Goal: Communication & Community: Answer question/provide support

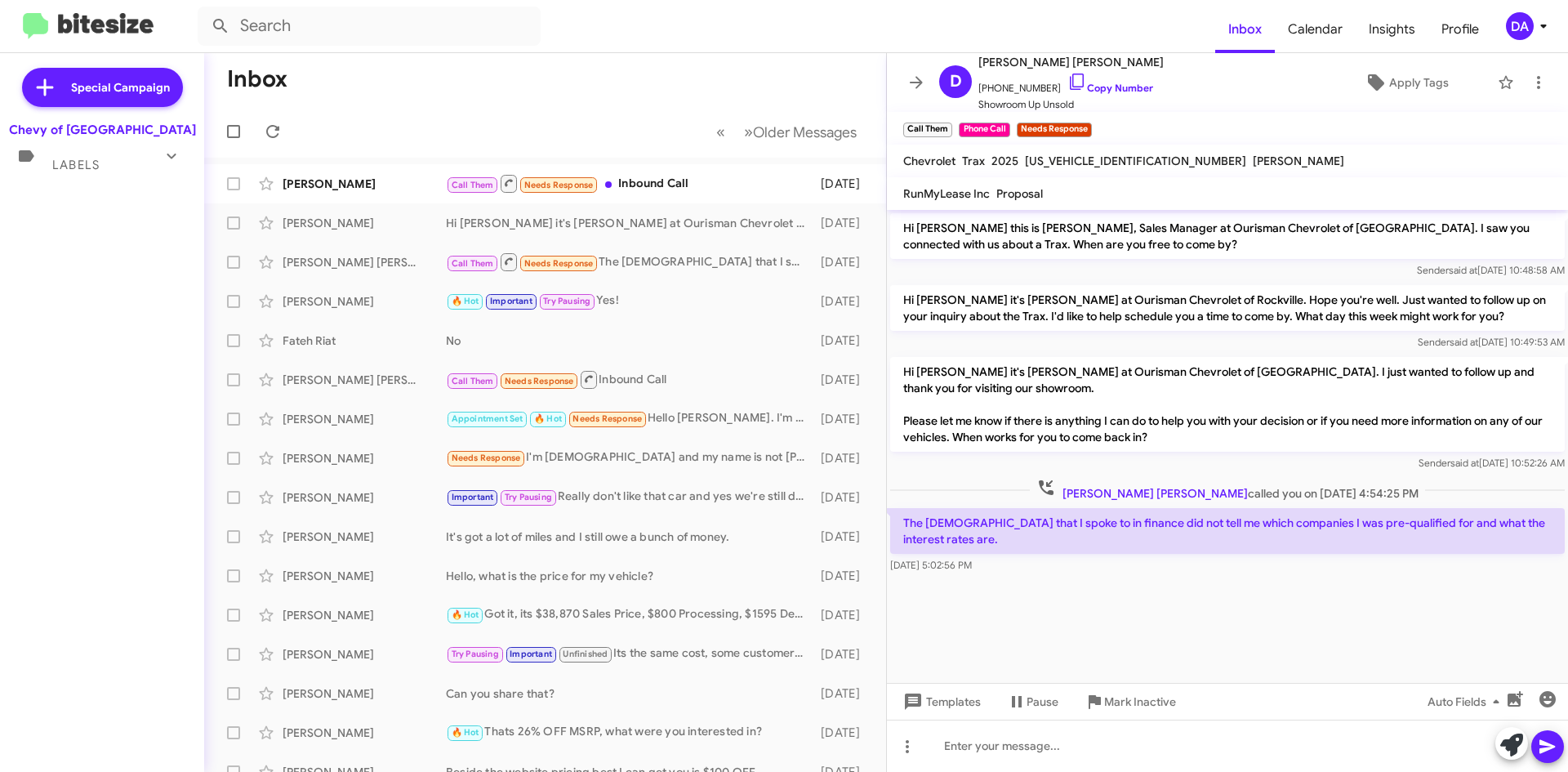
drag, startPoint x: 20, startPoint y: 361, endPoint x: 54, endPoint y: 357, distance: 34.2
click at [20, 361] on div "Special Campaign Chevy of Rockville Labels Inbox (1) Needs Response All Convers…" at bounding box center [102, 409] width 204 height 712
click at [269, 132] on icon at bounding box center [273, 132] width 20 height 20
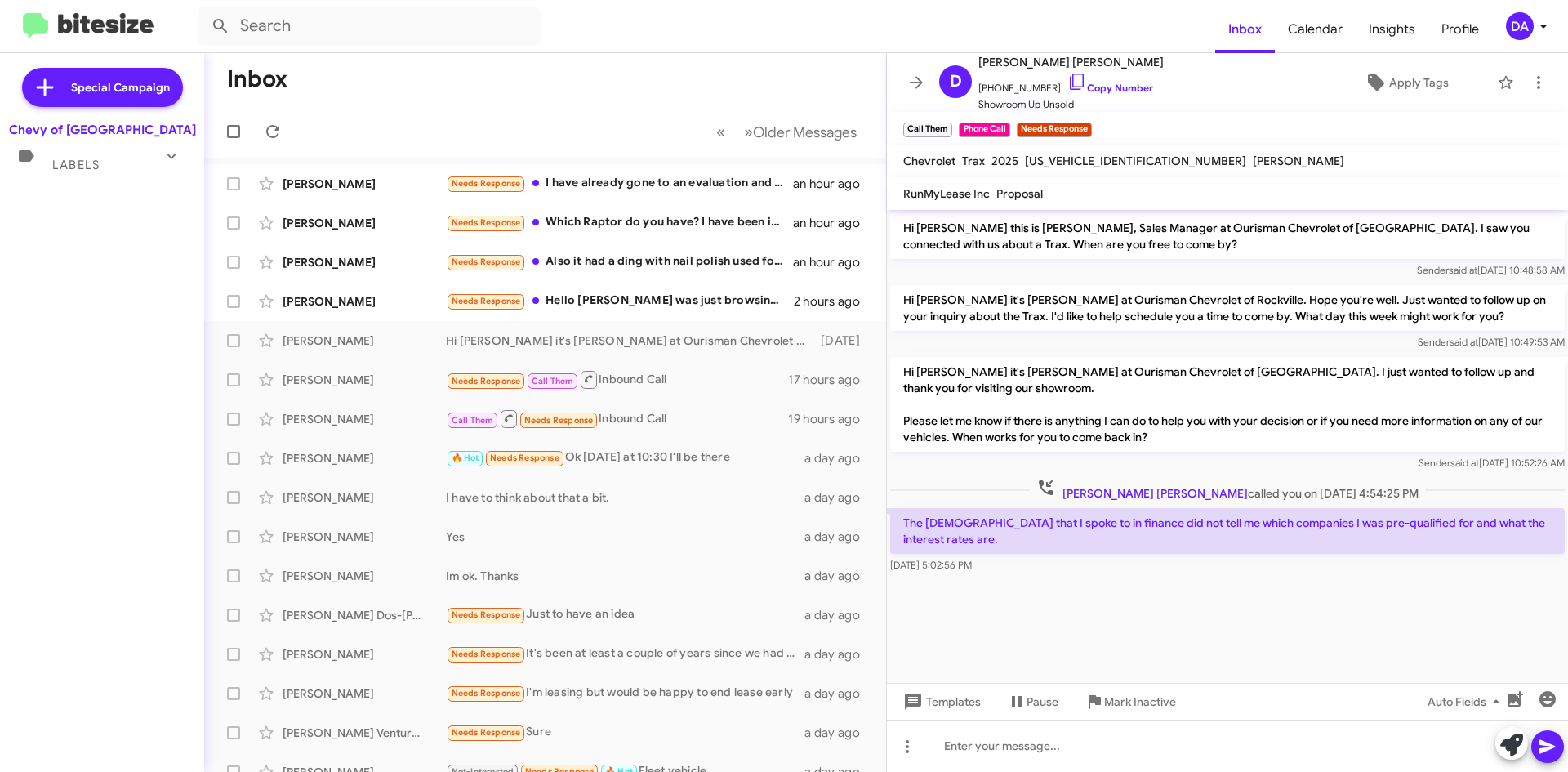
click at [126, 321] on div "Special Campaign Chevy of Rockville Labels Inbox (4) Needs Response All Convers…" at bounding box center [102, 409] width 204 height 712
click at [273, 133] on icon at bounding box center [273, 132] width 20 height 20
click at [1128, 84] on link "Copy Number" at bounding box center [1111, 87] width 86 height 12
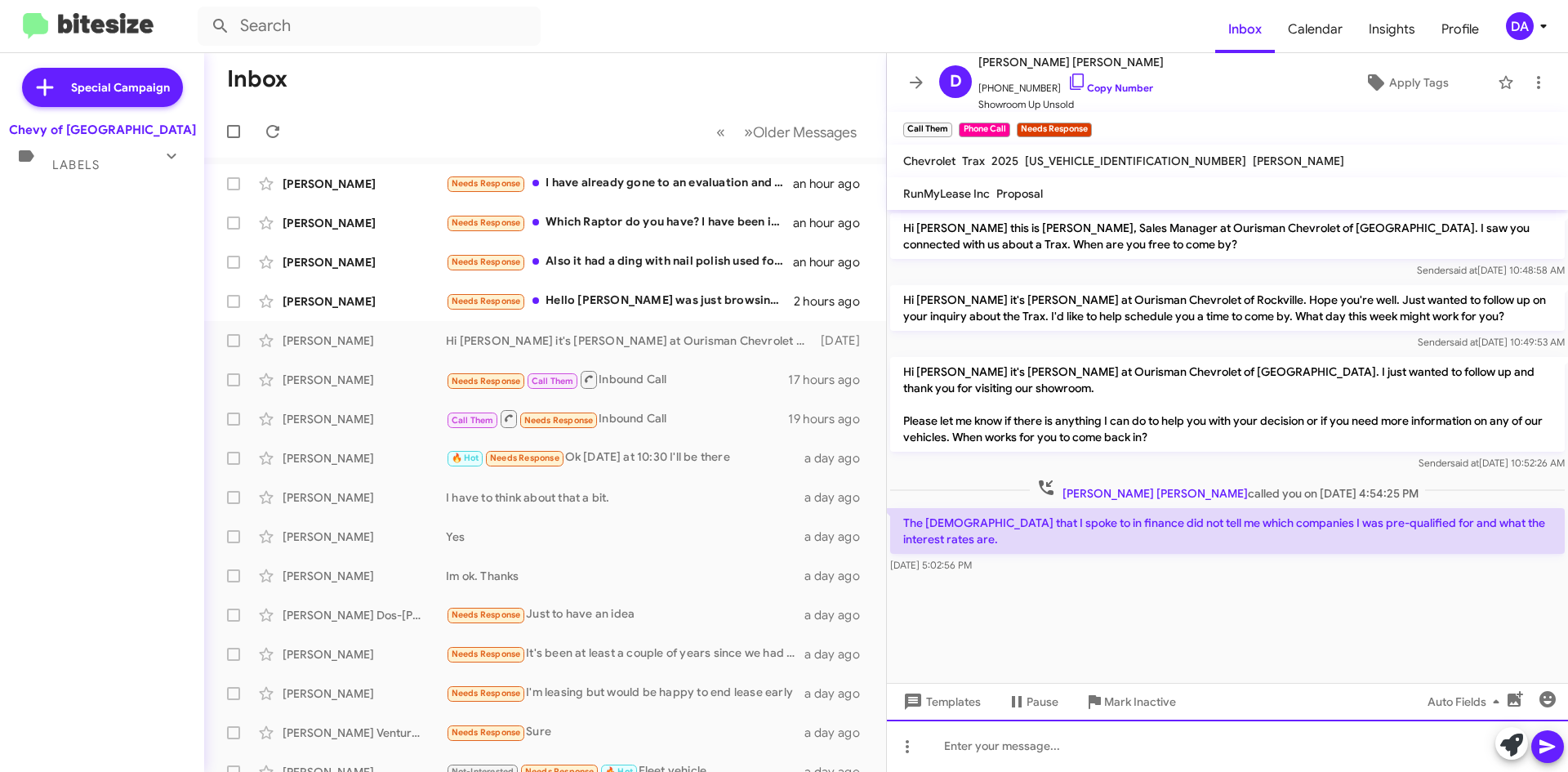
click at [1085, 762] on div at bounding box center [1228, 745] width 681 height 52
click at [1220, 754] on div "hEY! i'M MORE THAN HAPPY TO ASSIST" at bounding box center [1228, 745] width 681 height 52
click at [1199, 760] on div "Hey! I'm more than glad to assist with that," at bounding box center [1228, 745] width 681 height 52
click at [1192, 756] on div "Hey! I'm more than glad to assist with that," at bounding box center [1228, 745] width 681 height 52
click at [1210, 746] on div "Hey! I'm more than glad to assist with that," at bounding box center [1228, 745] width 681 height 52
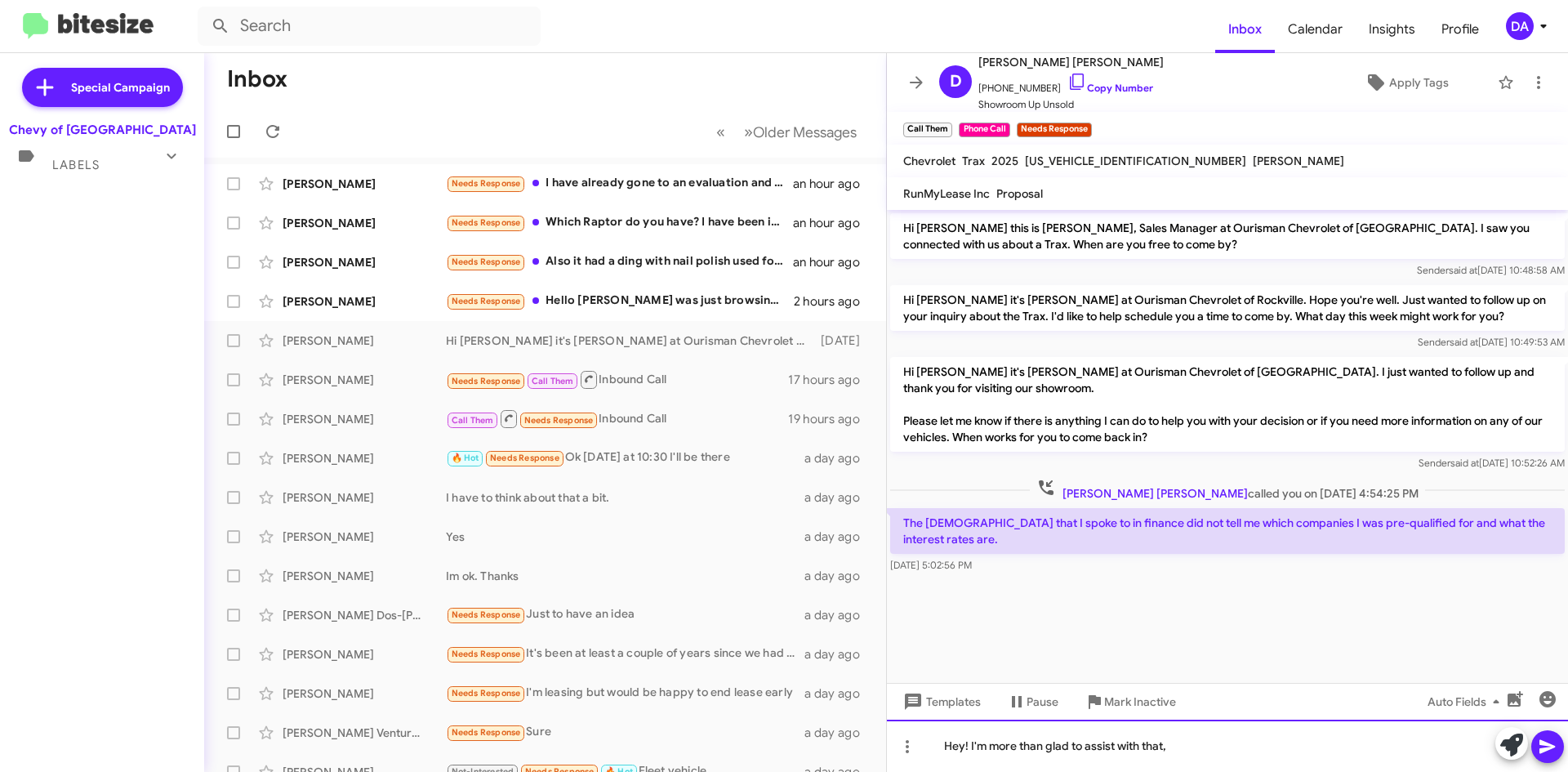
click at [1186, 755] on div "Hey! I'm more than glad to assist with that," at bounding box center [1228, 745] width 681 height 52
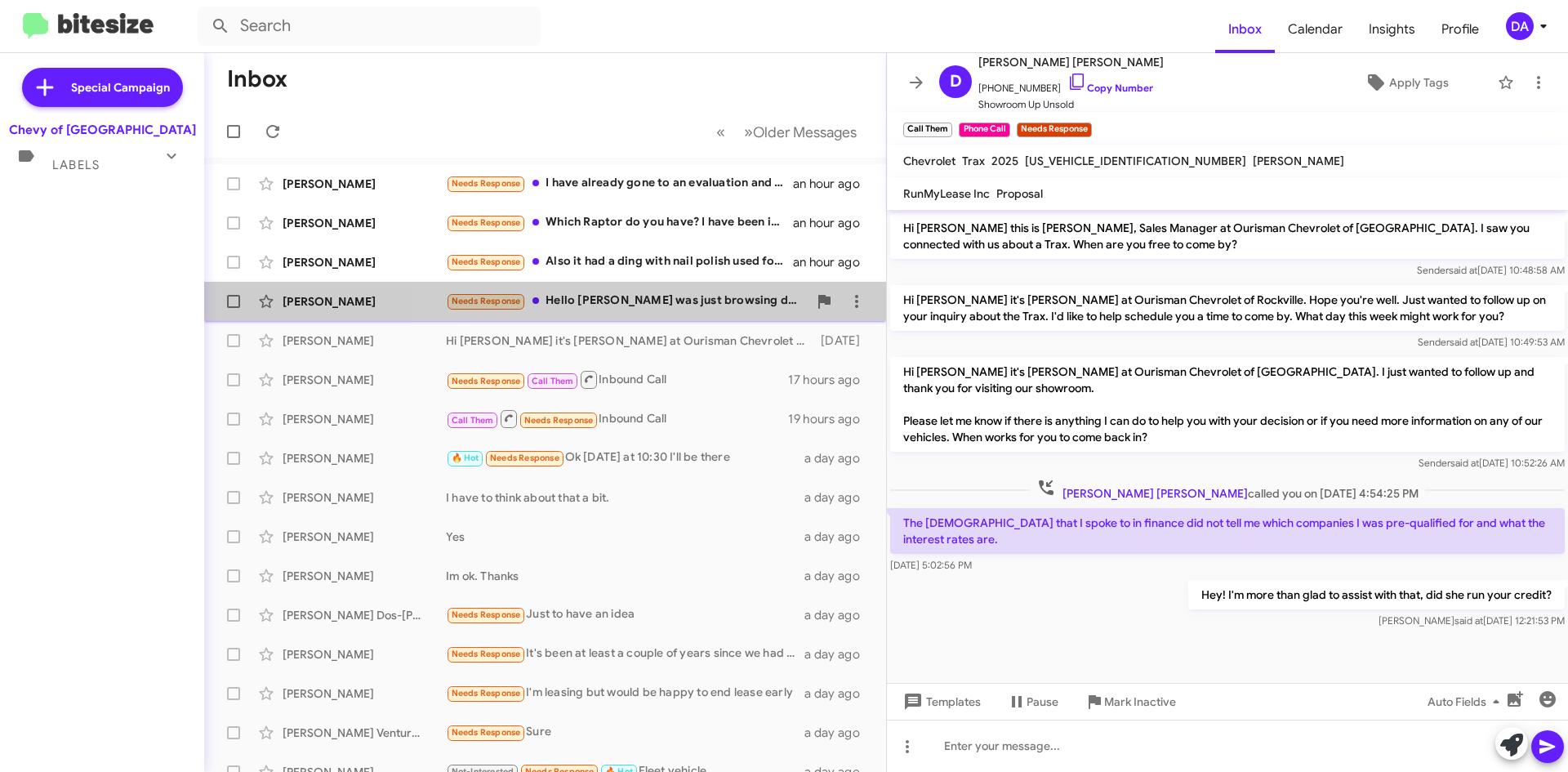
click at [681, 295] on div "Needs Response Hello [PERSON_NAME] was just browsing different options for my a…" at bounding box center [626, 301] width 362 height 19
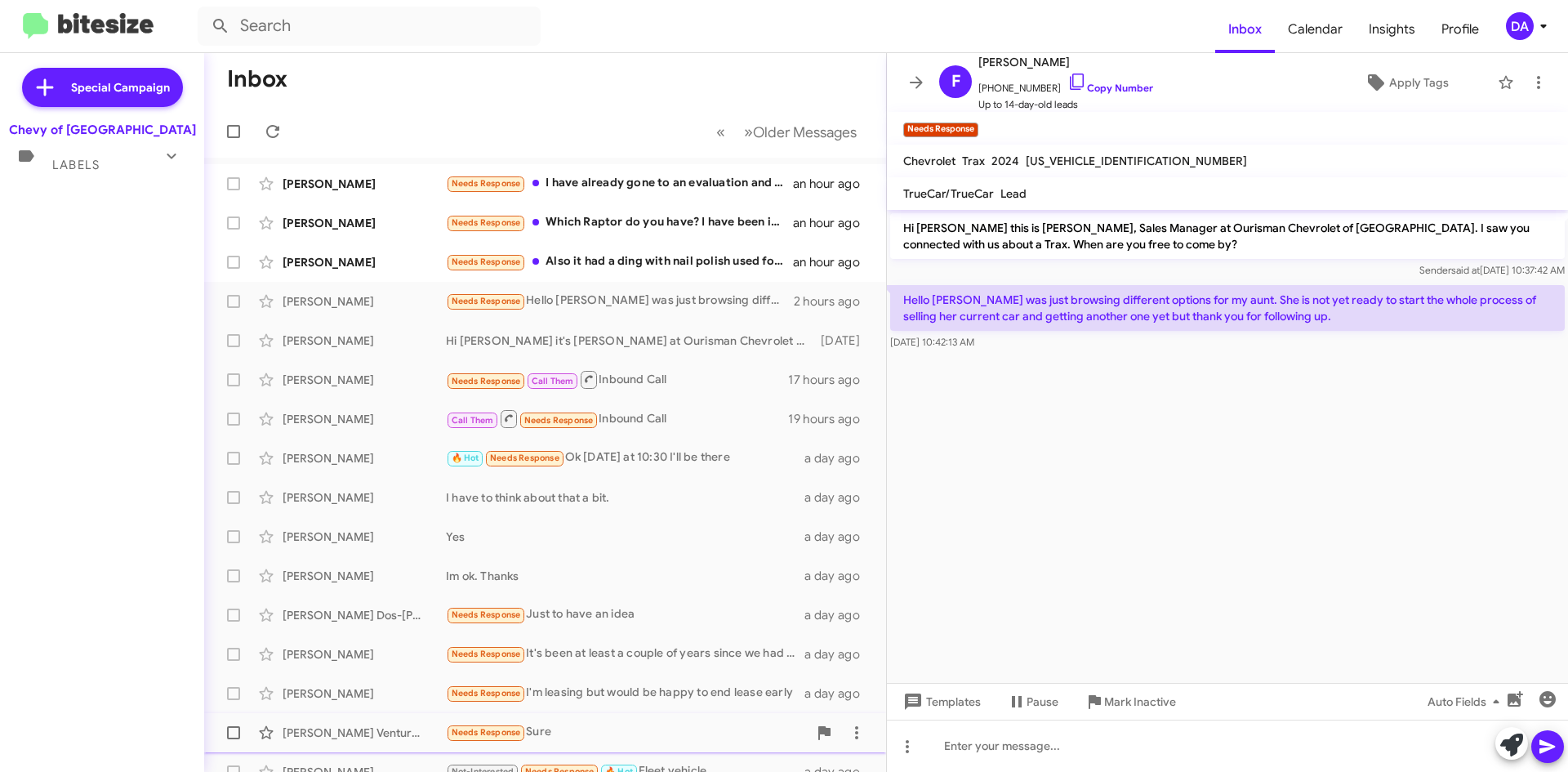
click at [1155, 713] on span "Mark Inactive" at bounding box center [1140, 702] width 72 height 30
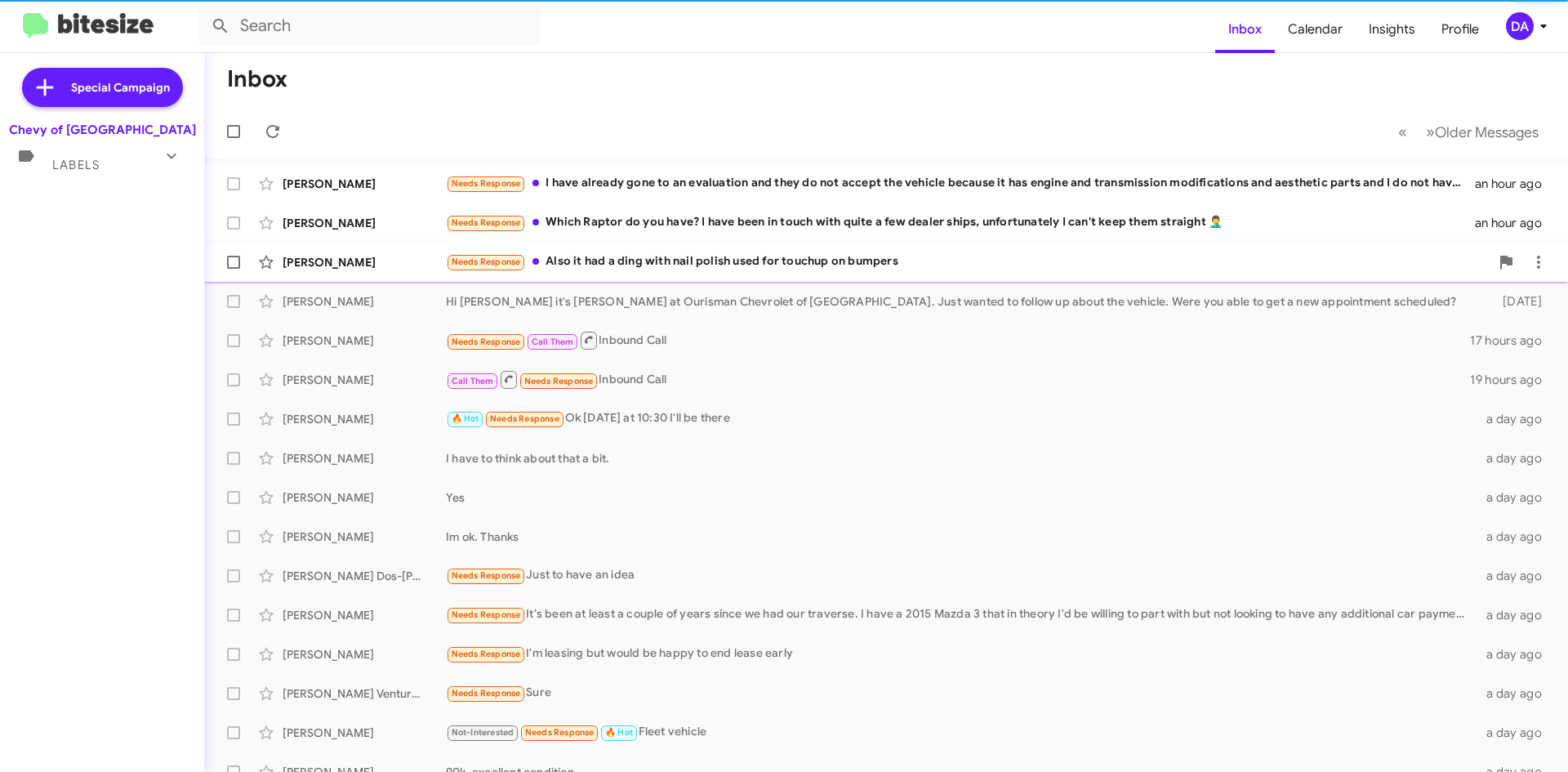
click at [695, 270] on div "Needs Response Also it had a ding with nail polish used for touchup on bumpers" at bounding box center [967, 261] width 1044 height 19
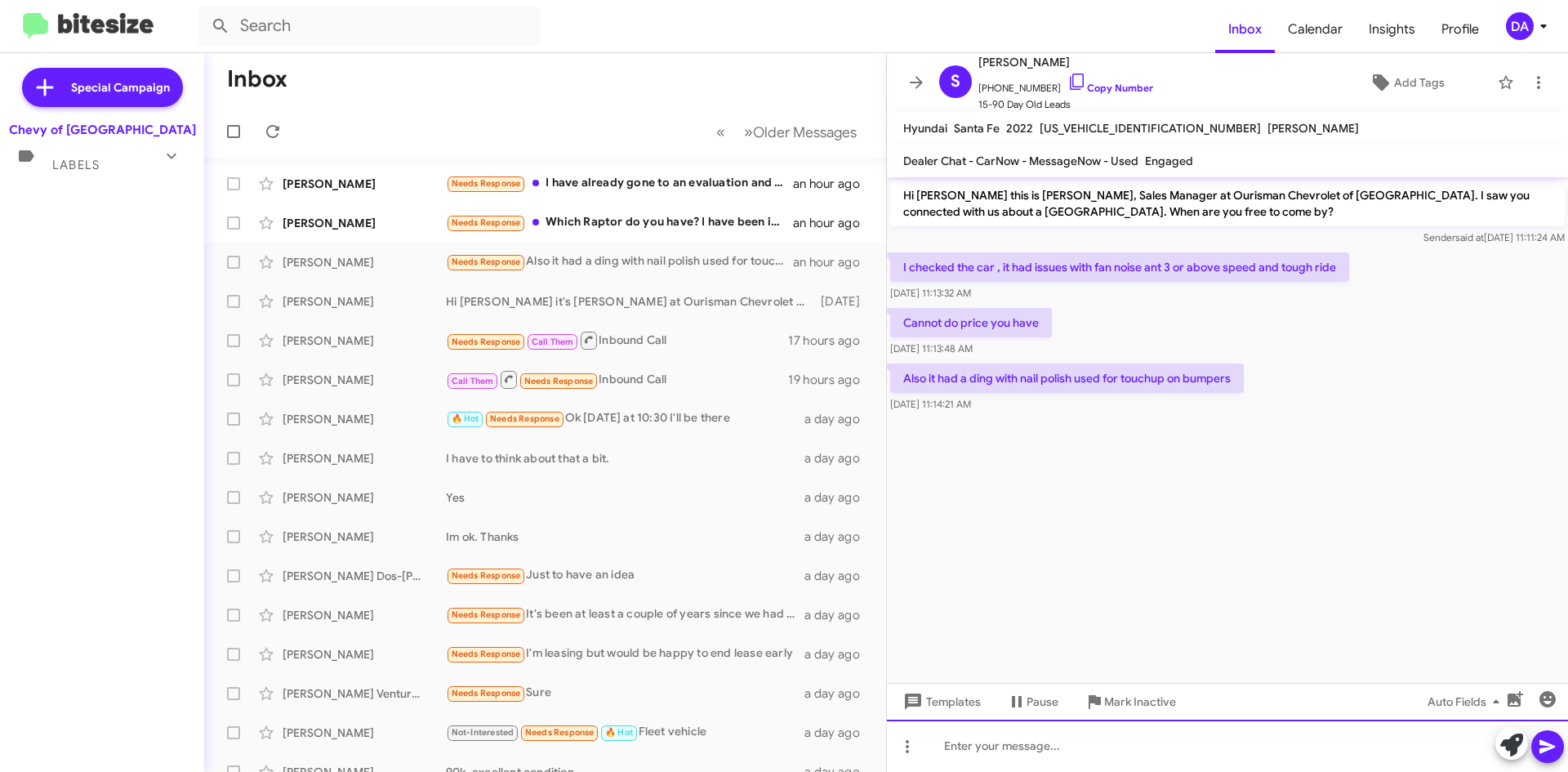
click at [1011, 753] on div at bounding box center [1228, 745] width 681 height 52
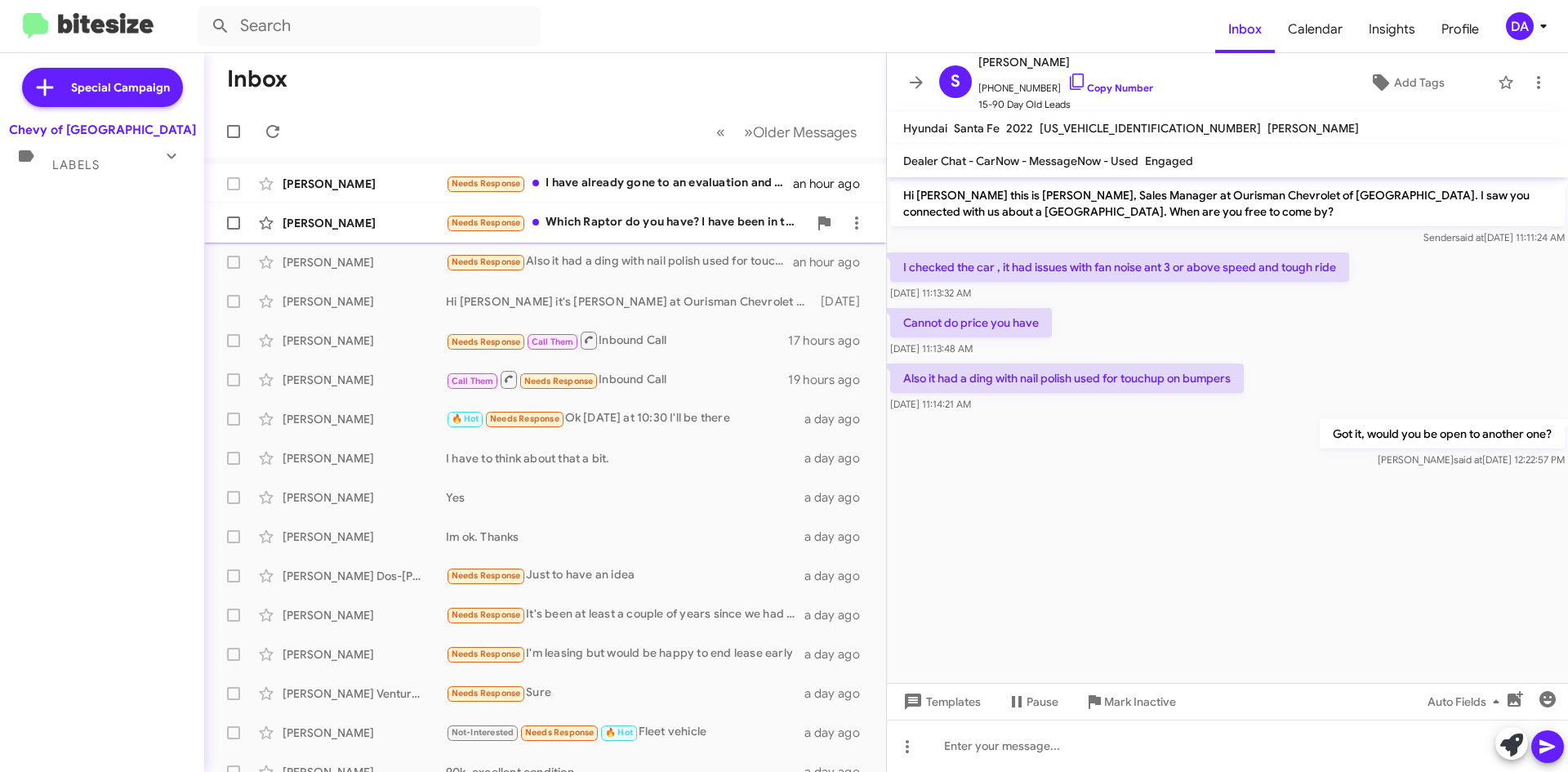
click at [662, 215] on div "Needs Response Which Raptor do you have? I have been in touch with quite a few …" at bounding box center [626, 222] width 362 height 19
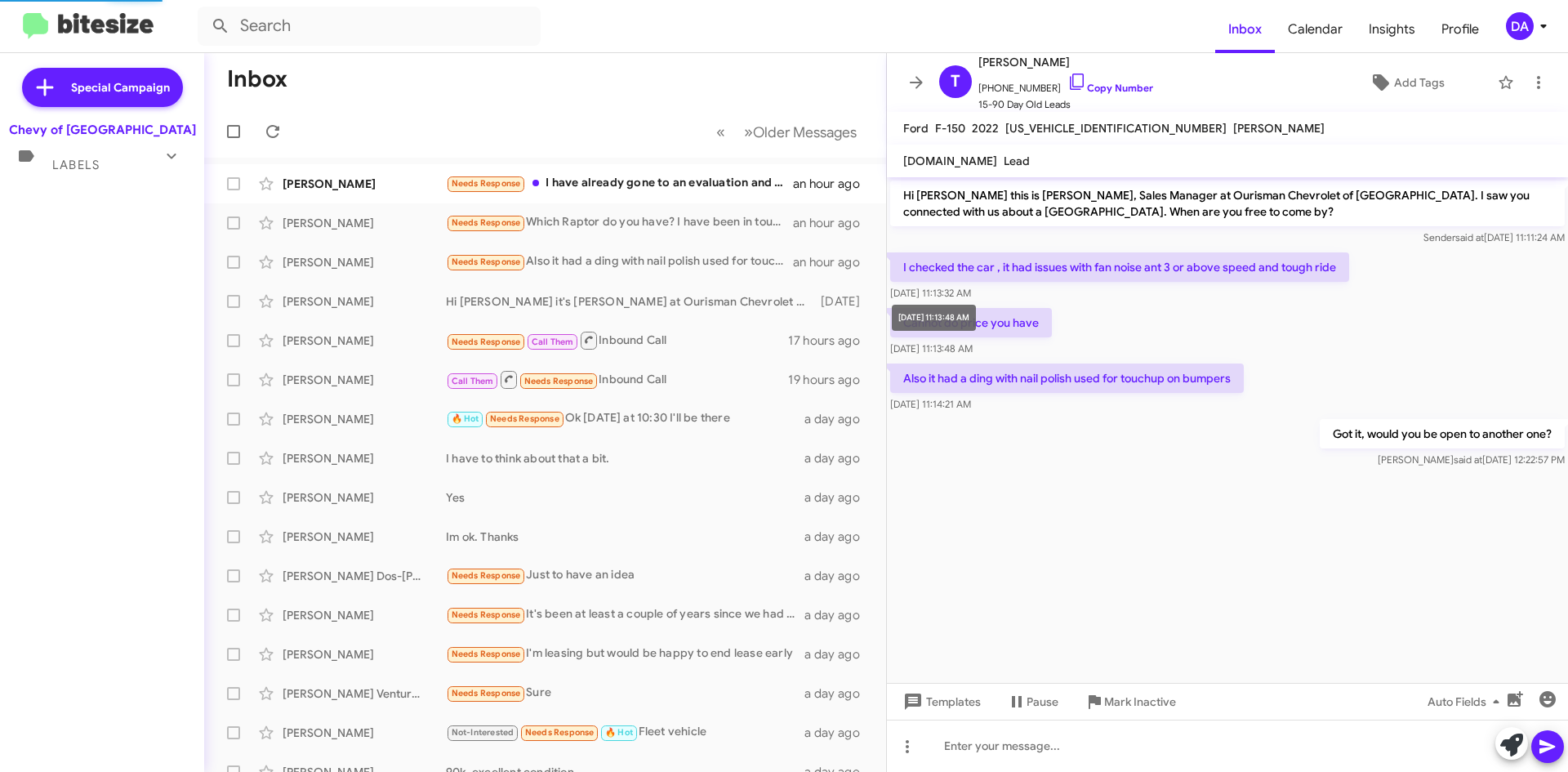
scroll to position [206, 0]
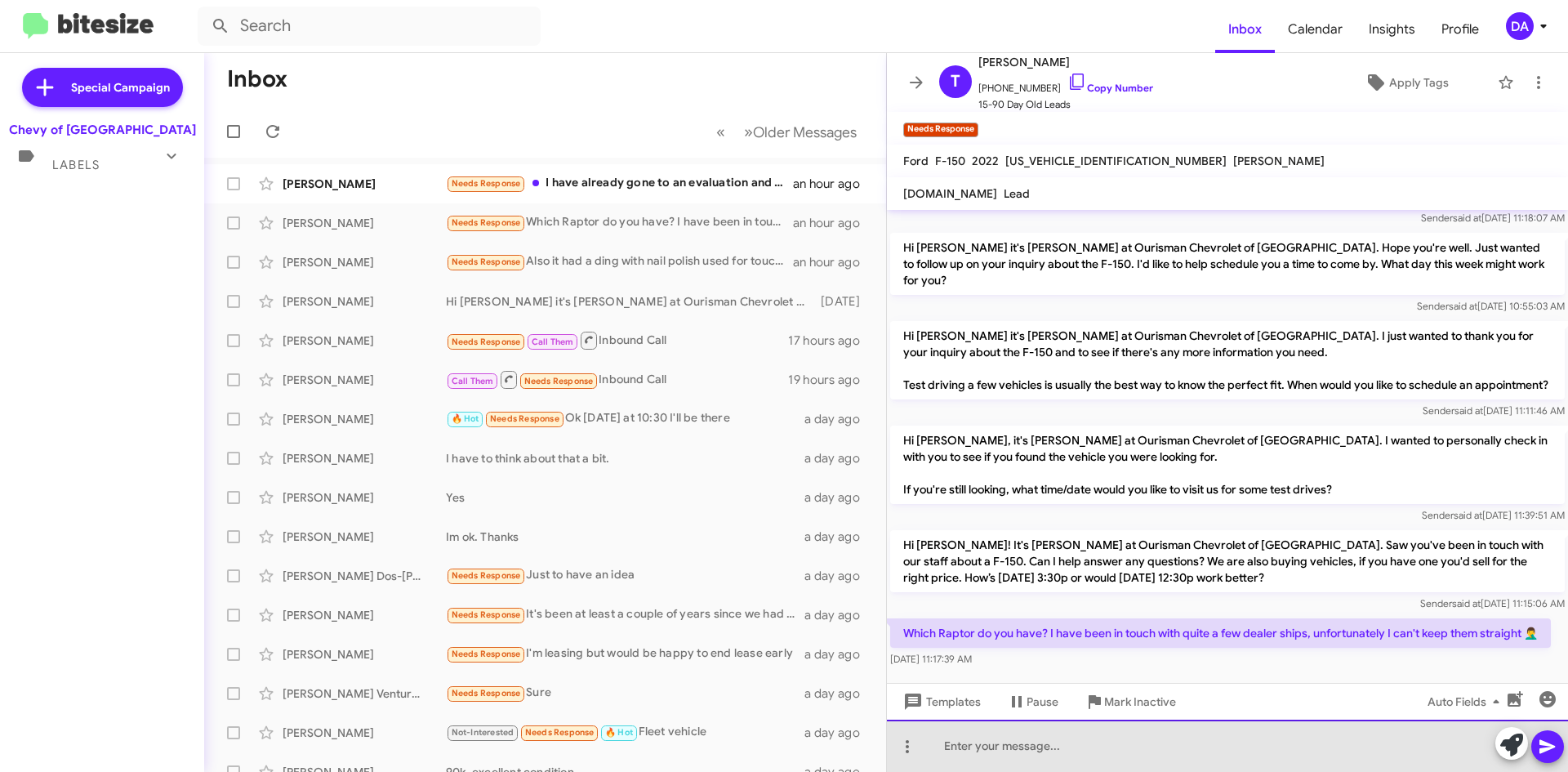
click at [1093, 760] on div at bounding box center [1228, 745] width 681 height 52
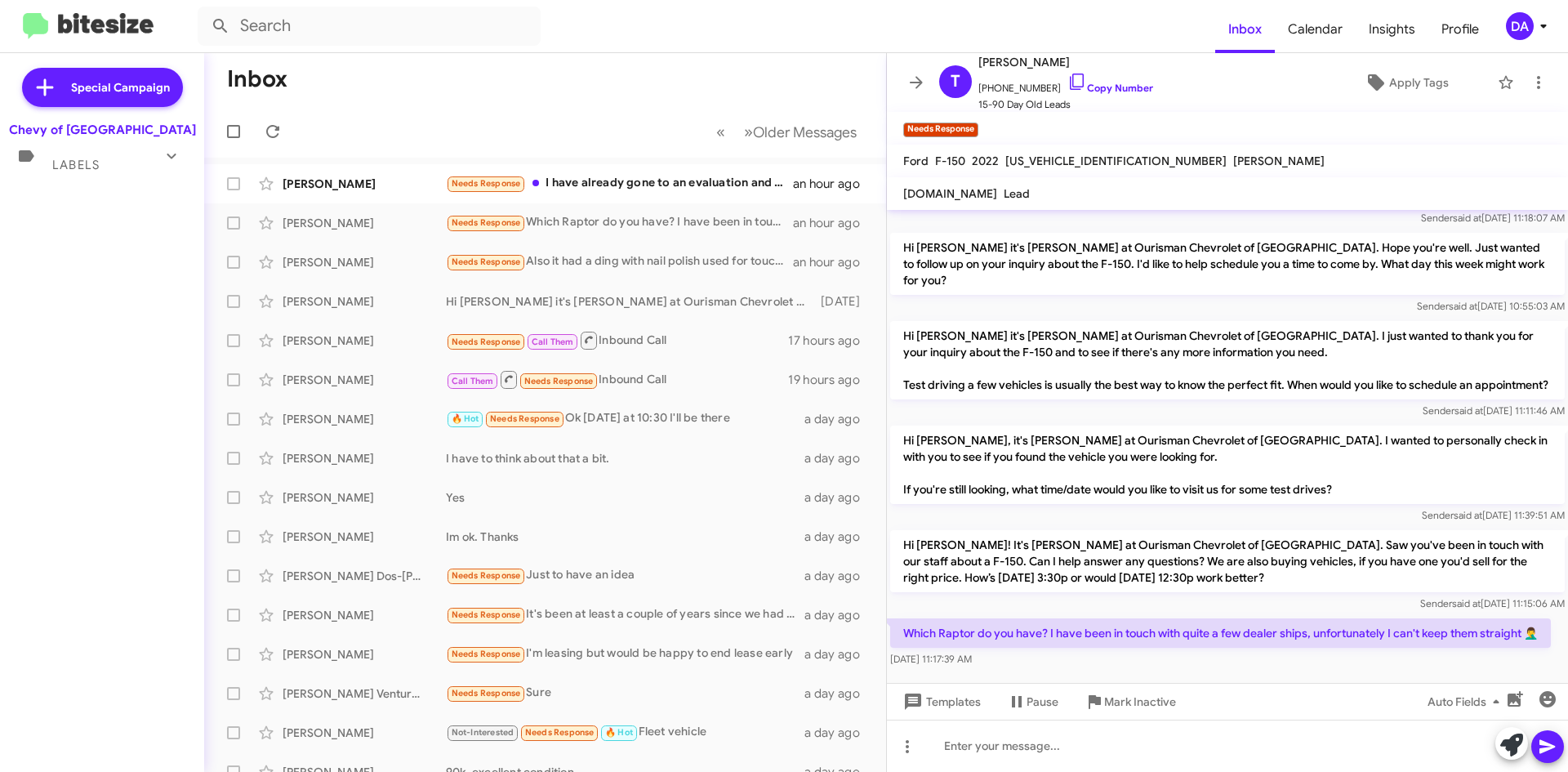
click at [1054, 158] on span "[US_VEHICLE_IDENTIFICATION_NUMBER]" at bounding box center [1116, 161] width 222 height 15
copy span "[US_VEHICLE_IDENTIFICATION_NUMBER]"
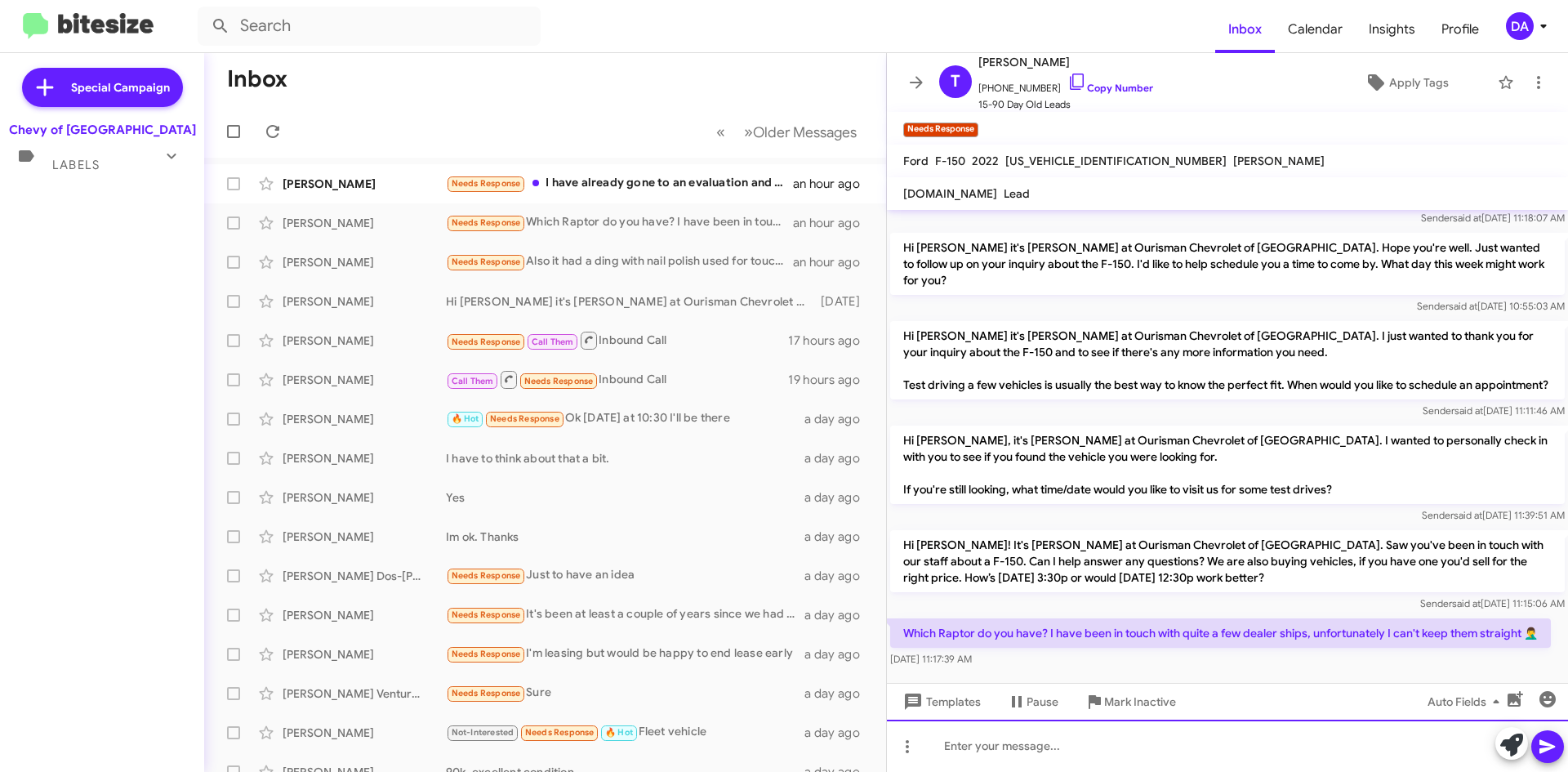
click at [1148, 755] on div at bounding box center [1228, 745] width 681 height 52
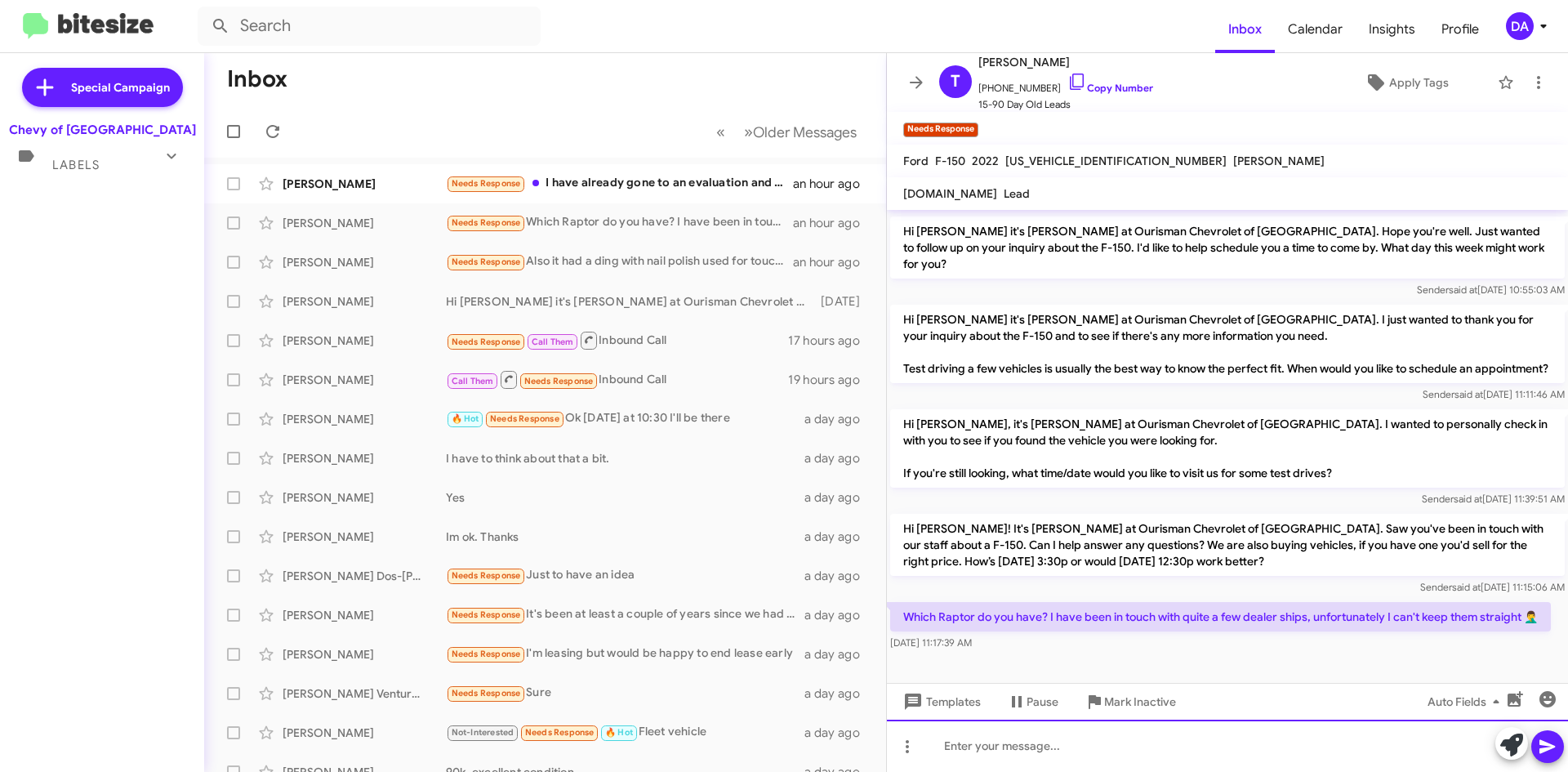
scroll to position [238, 0]
click at [999, 736] on div at bounding box center [1228, 745] width 681 height 52
click at [985, 752] on div "Hey!" at bounding box center [1228, 745] width 681 height 52
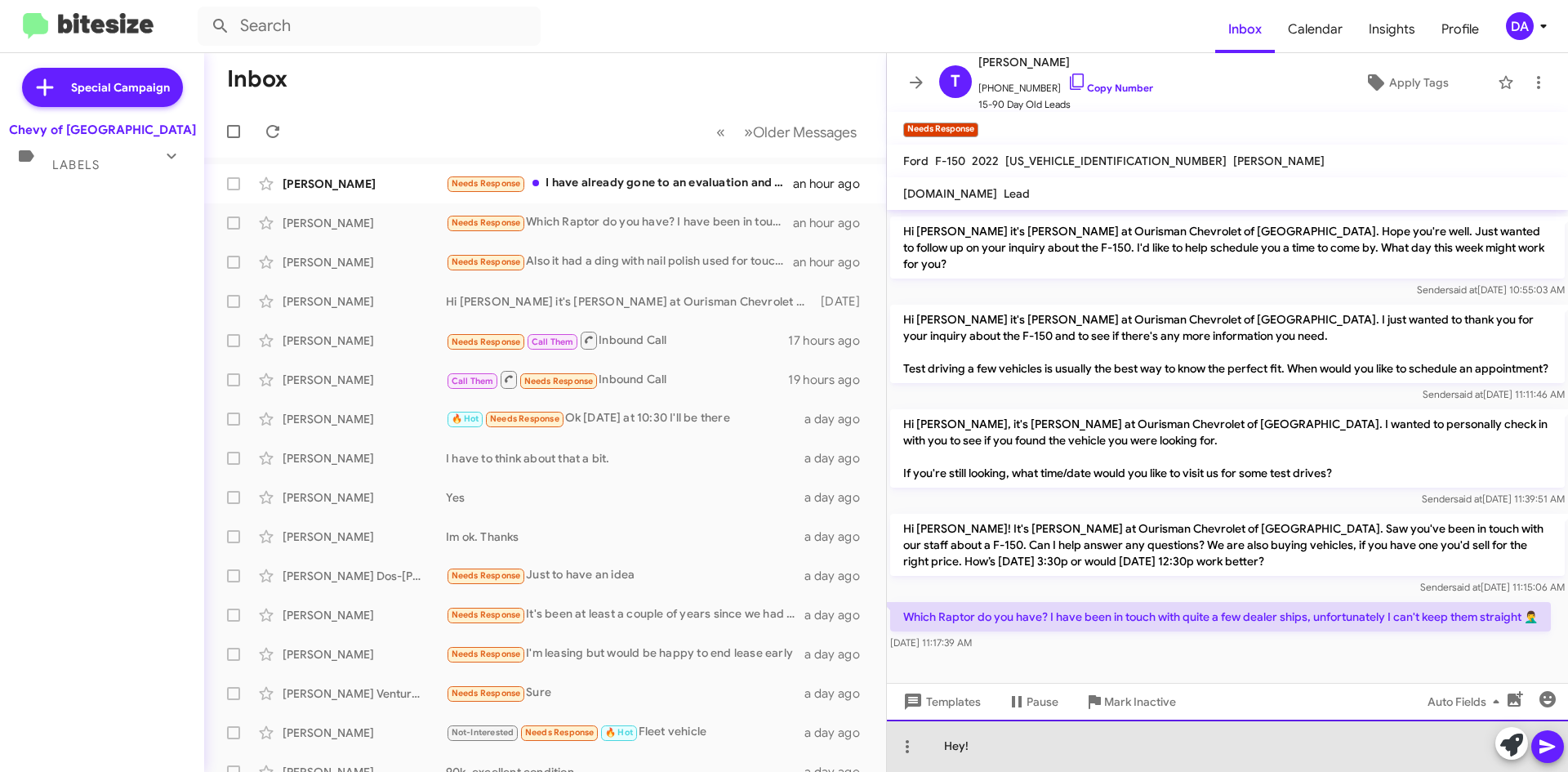
click at [1022, 750] on div "Hey!" at bounding box center [1228, 745] width 681 height 52
click at [1060, 753] on div "Hey!" at bounding box center [1228, 745] width 681 height 52
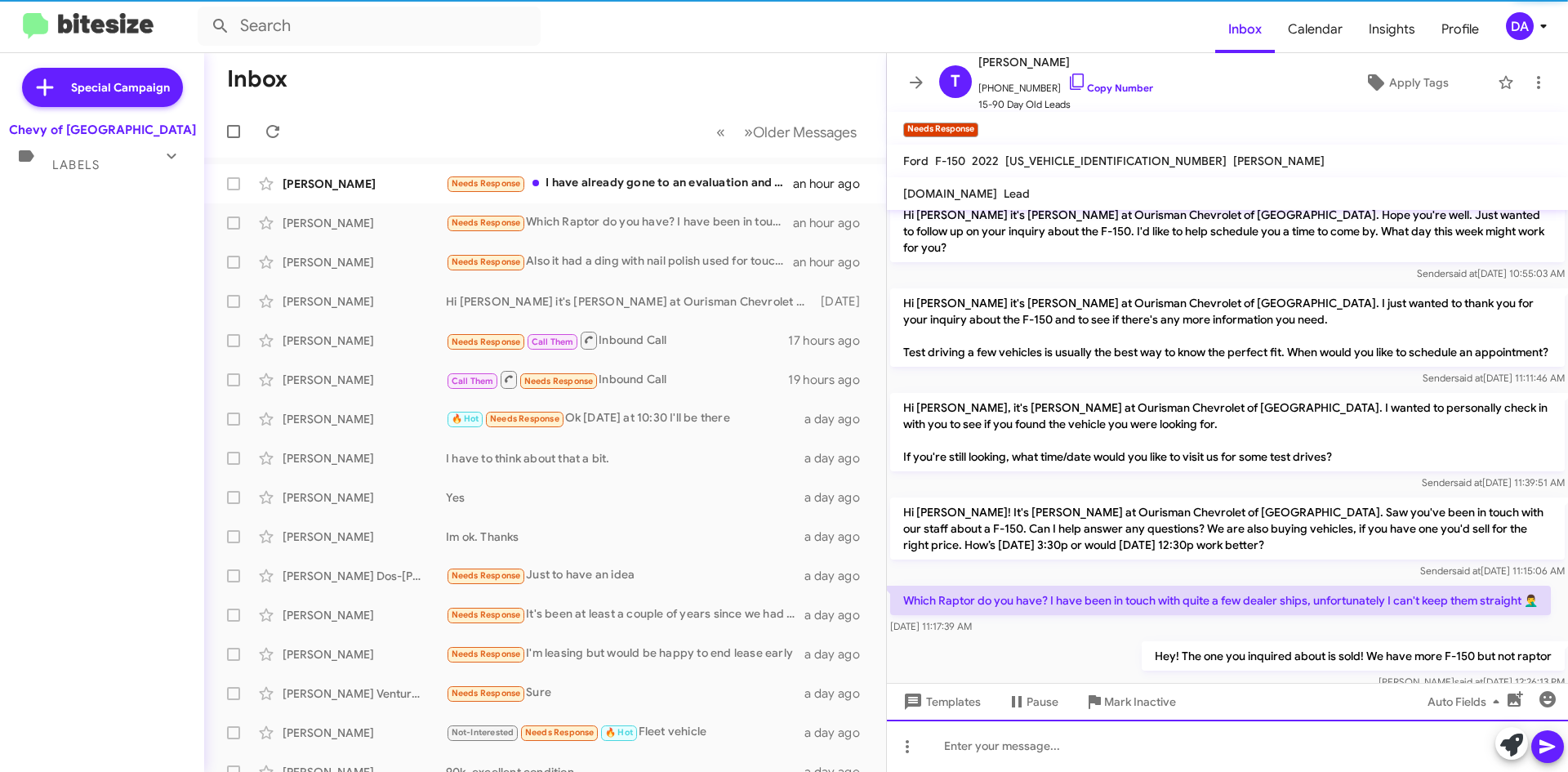
scroll to position [0, 0]
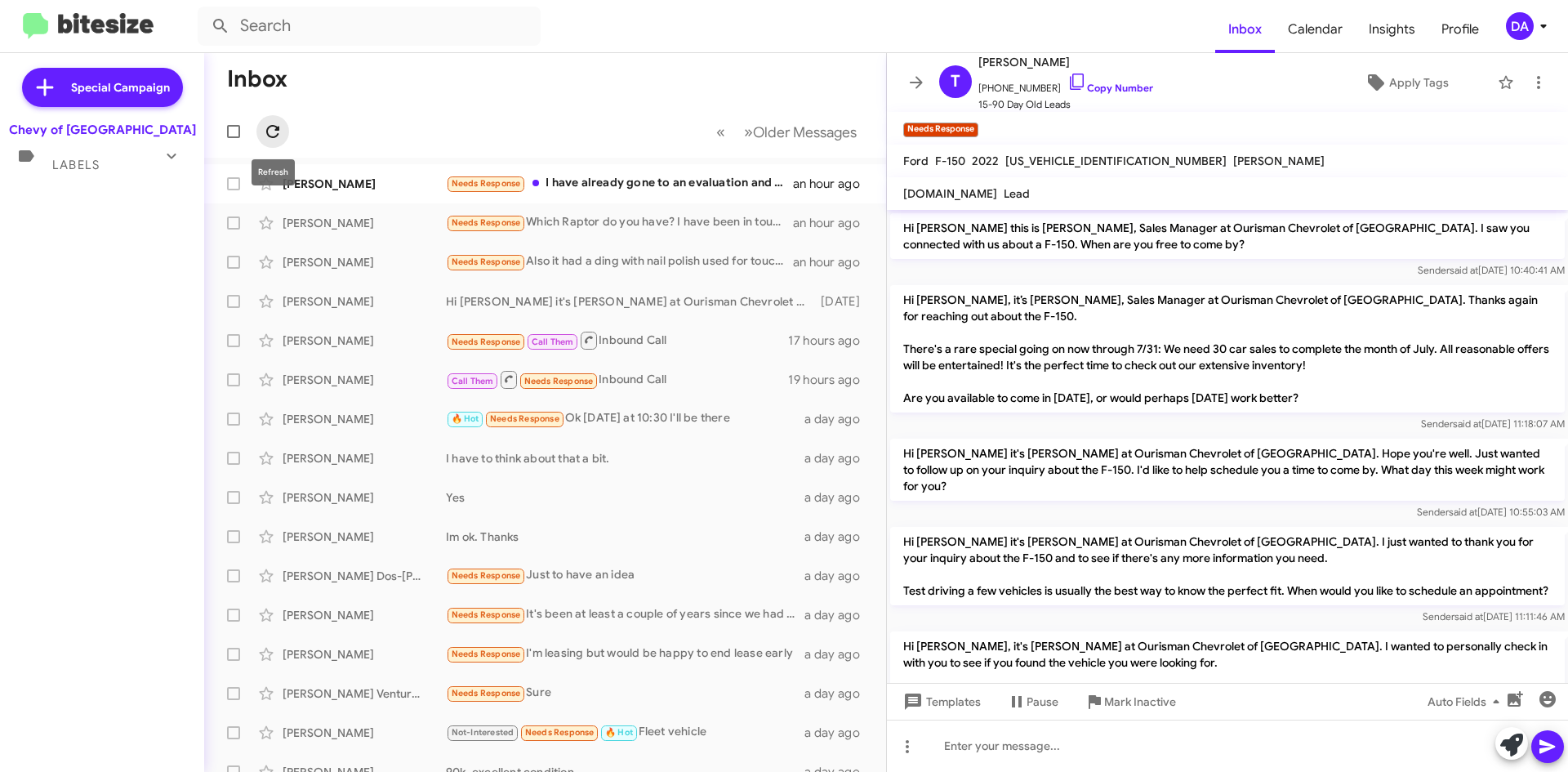
click at [275, 136] on icon at bounding box center [273, 132] width 20 height 20
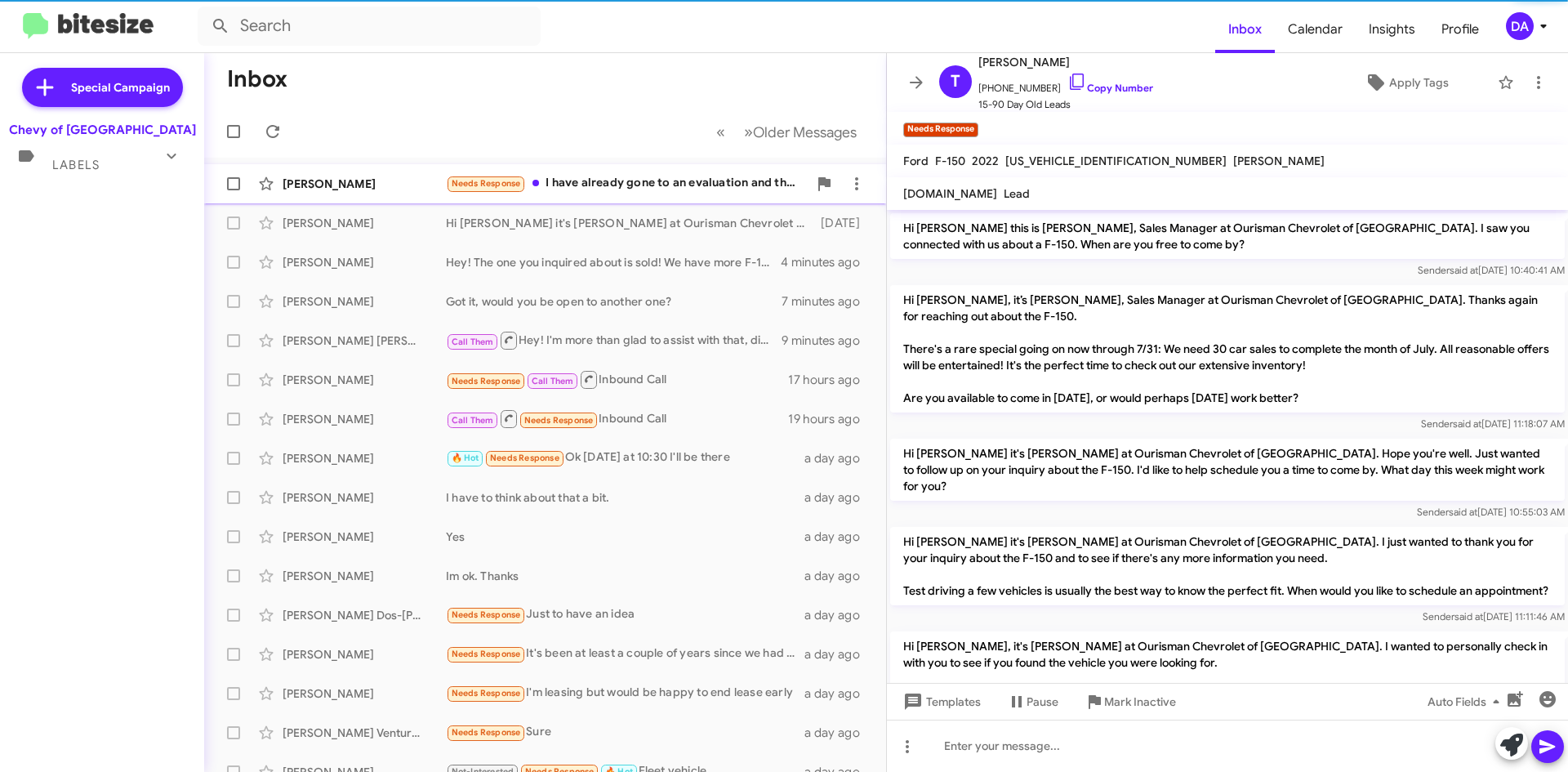
click at [635, 189] on div "Needs Response I have already gone to an evaluation and they do not accept the …" at bounding box center [626, 183] width 362 height 19
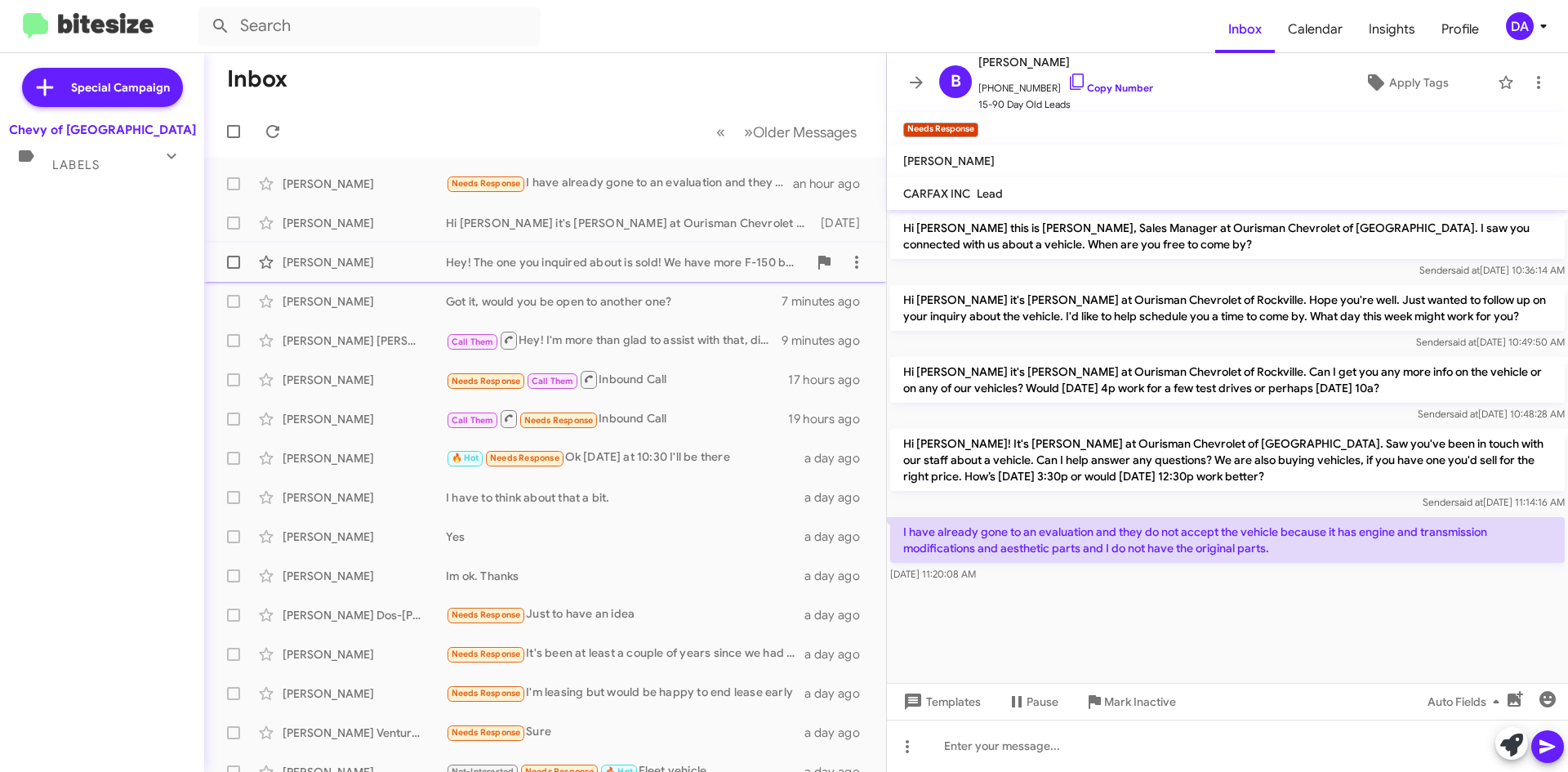
click at [510, 266] on div "Hey! The one you inquired about is sold! We have more F-150 but not raptor" at bounding box center [626, 262] width 362 height 16
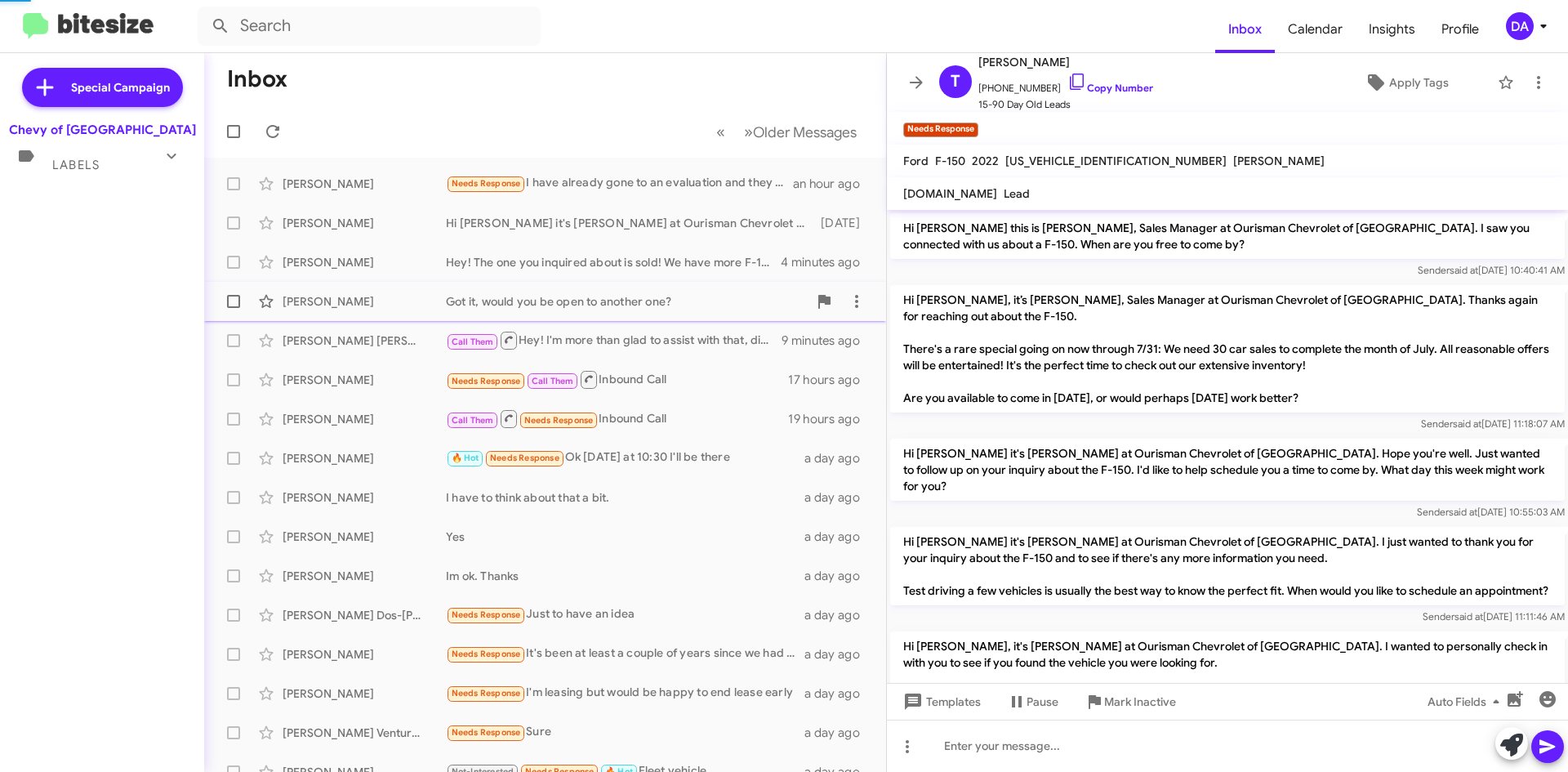
scroll to position [265, 0]
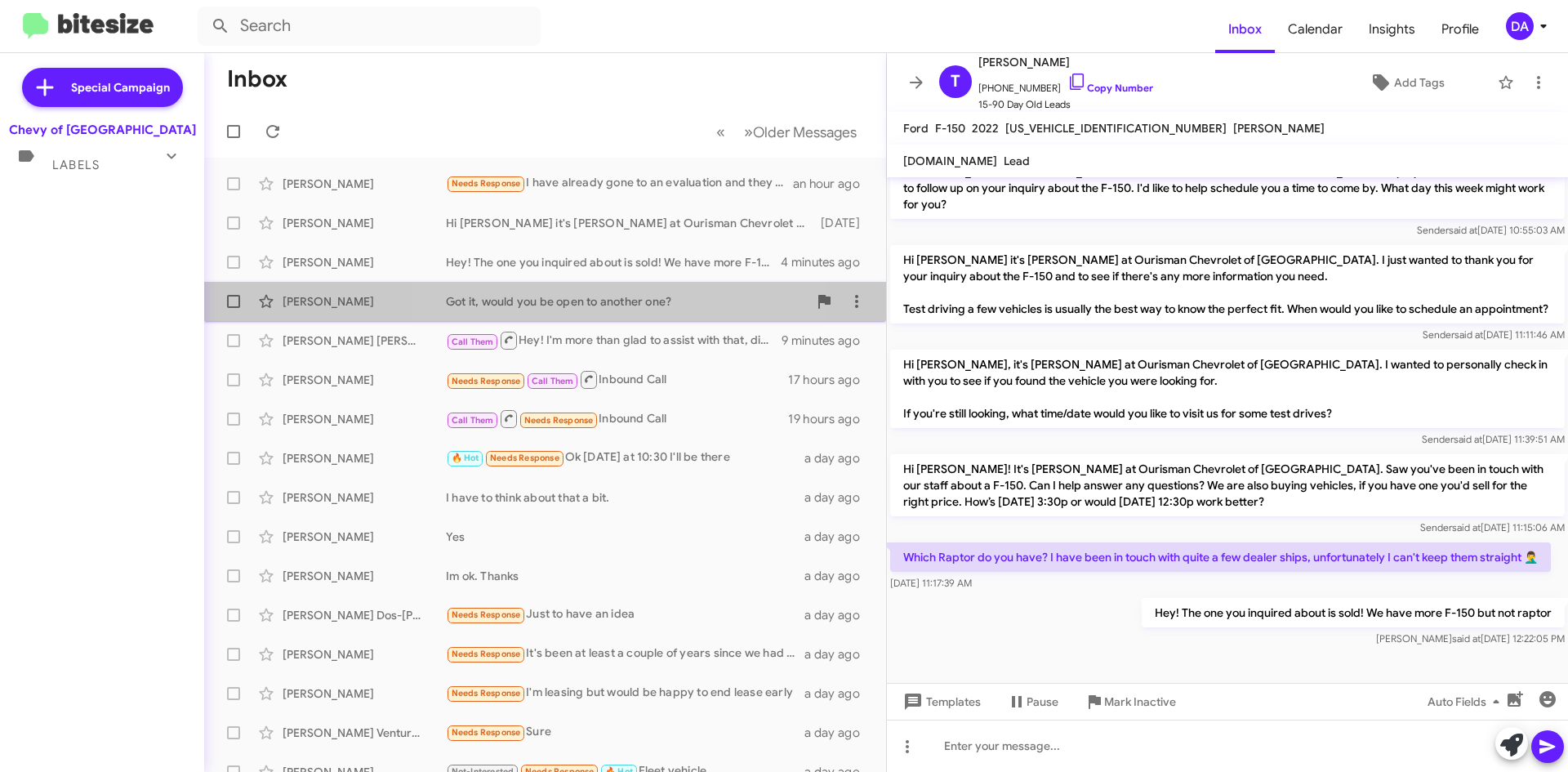
click at [551, 299] on div "Got it, would you be open to another one?" at bounding box center [626, 302] width 362 height 16
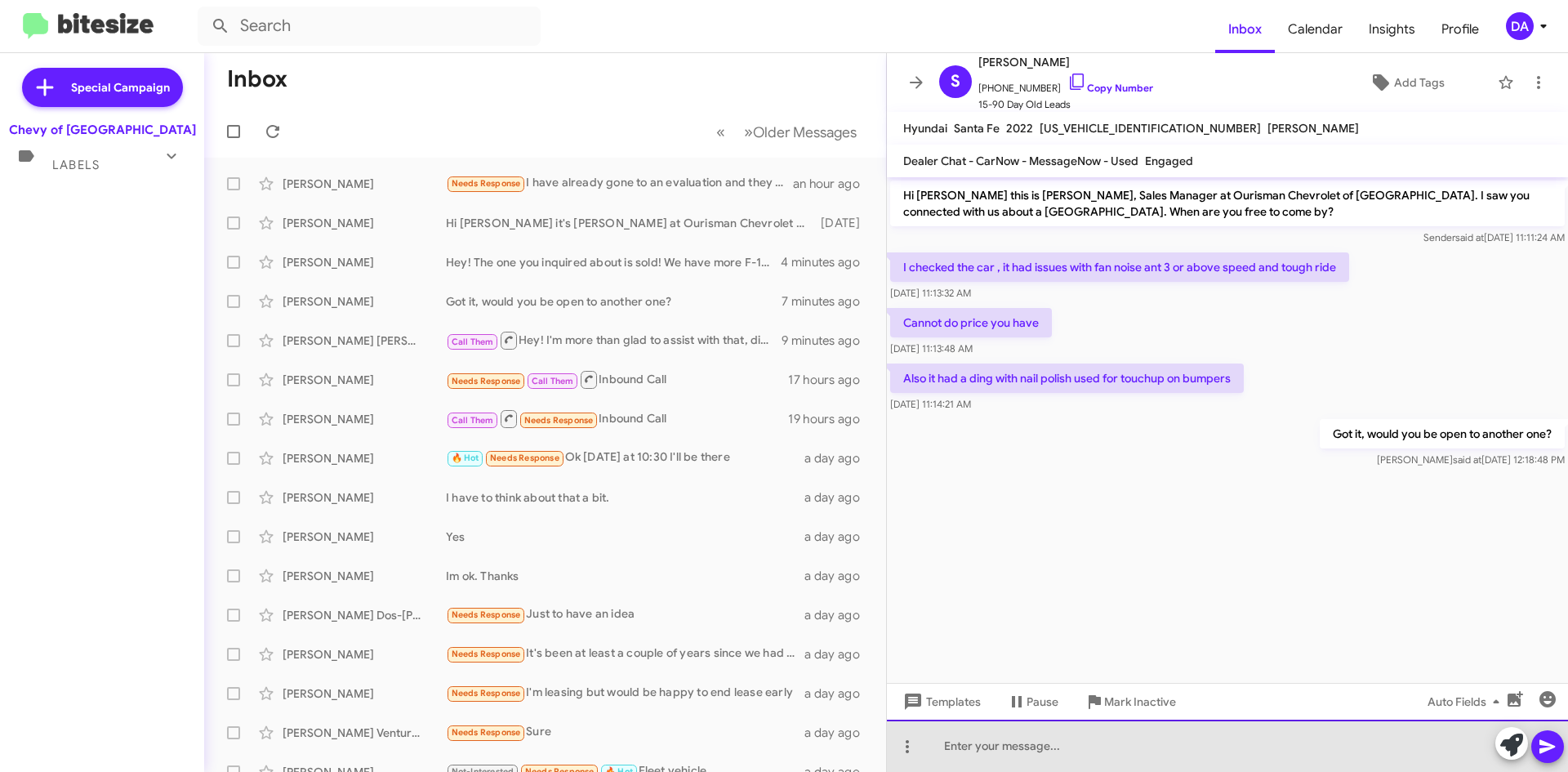
click at [1183, 761] on div at bounding box center [1228, 745] width 681 height 52
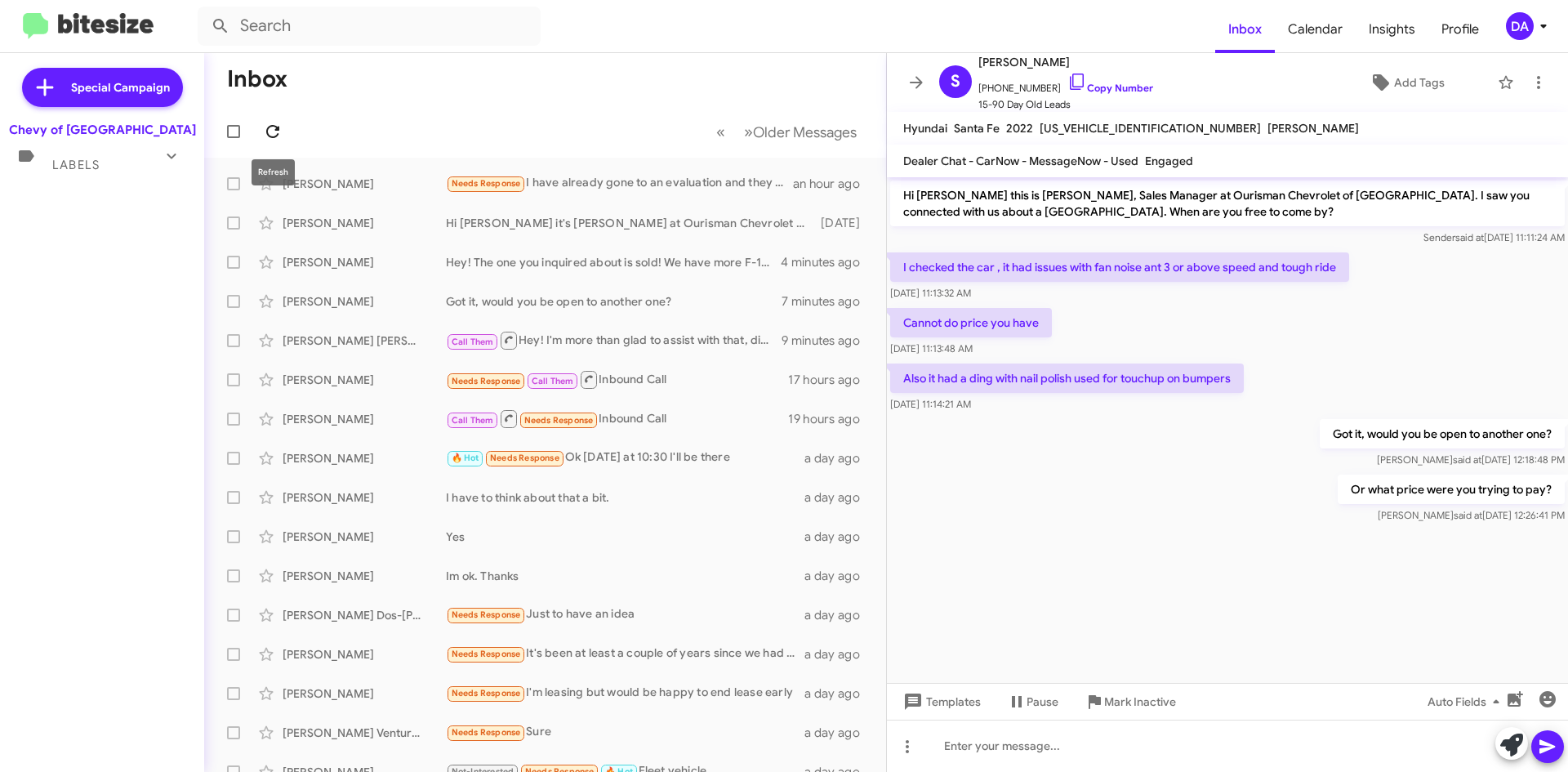
click at [259, 126] on span at bounding box center [273, 132] width 33 height 20
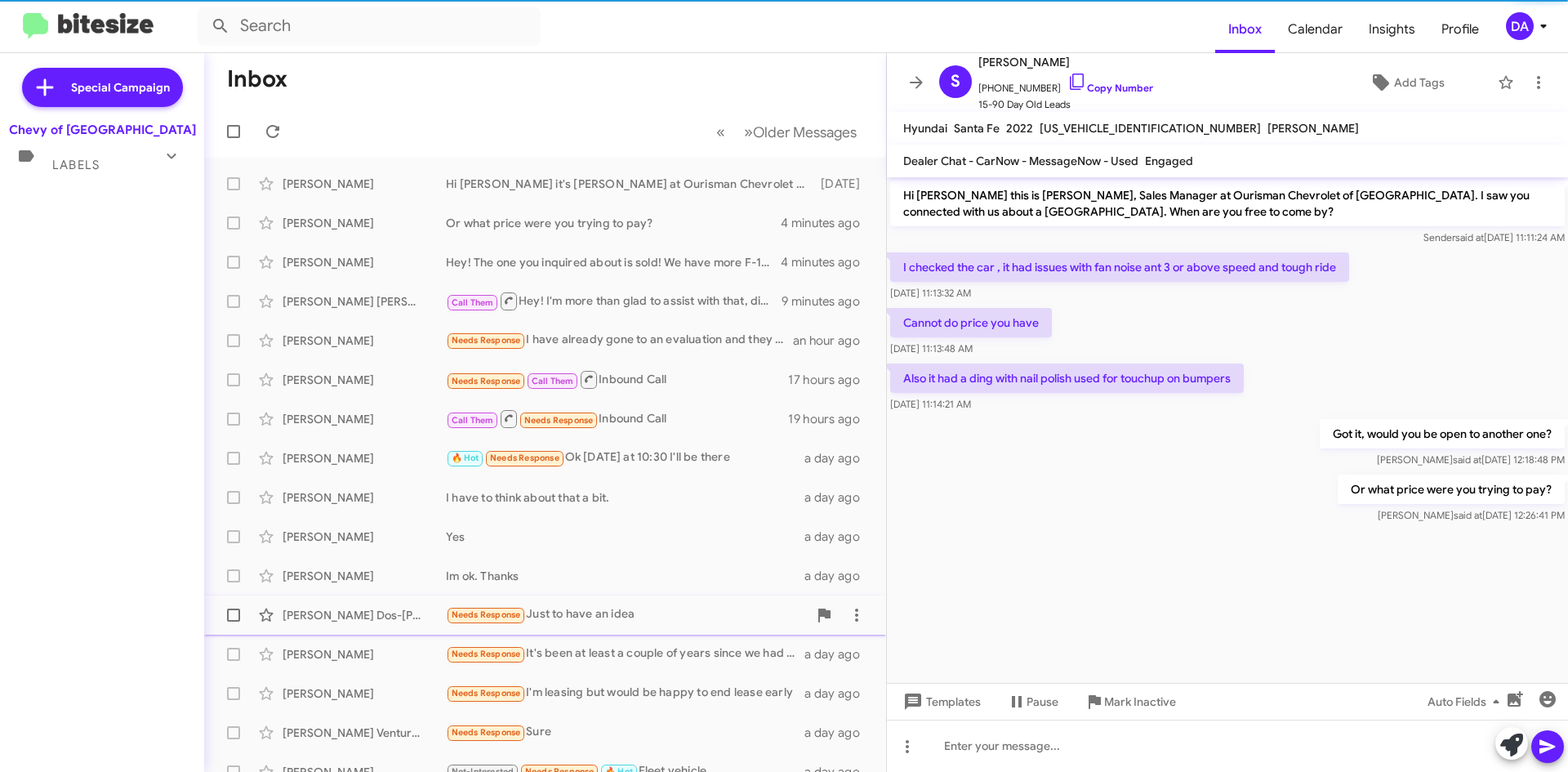
click at [559, 620] on div "Needs Response Just to have an idea" at bounding box center [626, 615] width 362 height 19
